Goal: Find contact information: Find contact information

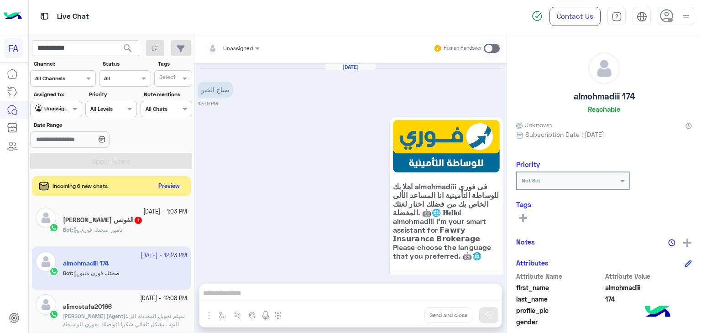
scroll to position [710, 0]
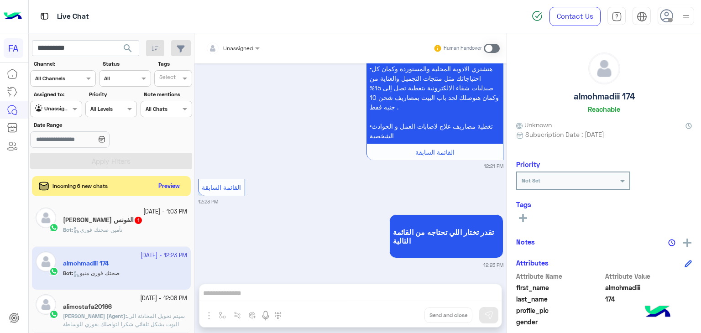
type input "**********"
click at [118, 48] on button "search" at bounding box center [128, 50] width 22 height 20
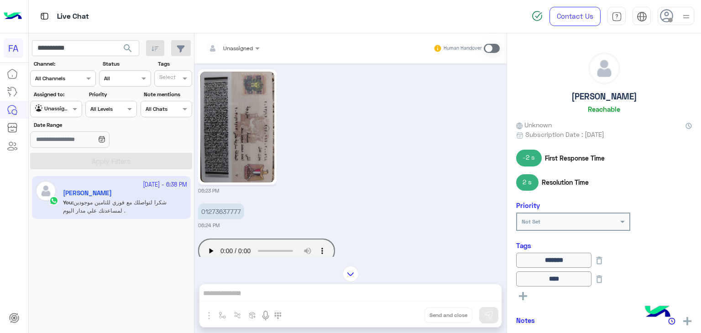
scroll to position [219, 0]
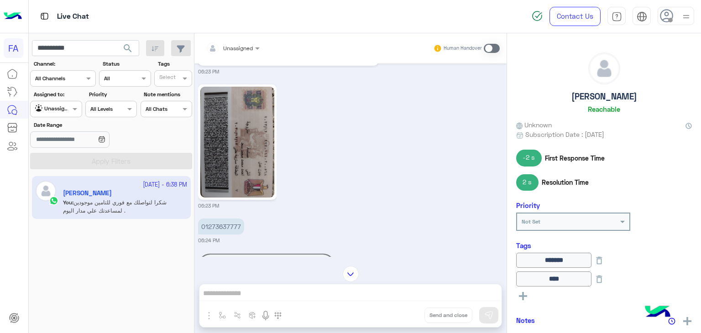
click at [221, 225] on p "01273637777" at bounding box center [221, 227] width 46 height 16
copy p "01273637777"
